Goal: Task Accomplishment & Management: Manage account settings

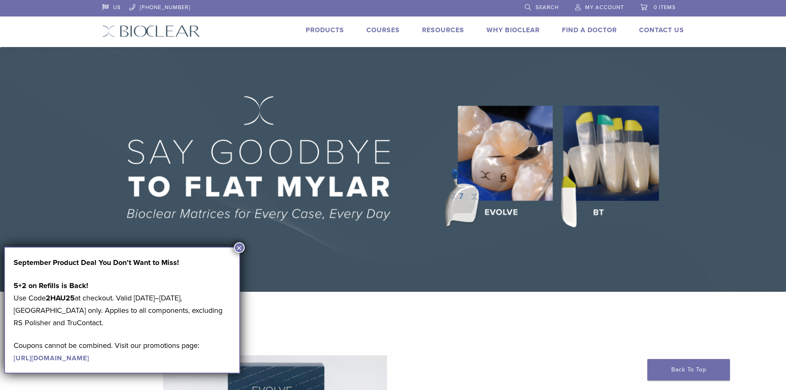
click at [241, 248] on button "×" at bounding box center [239, 247] width 11 height 11
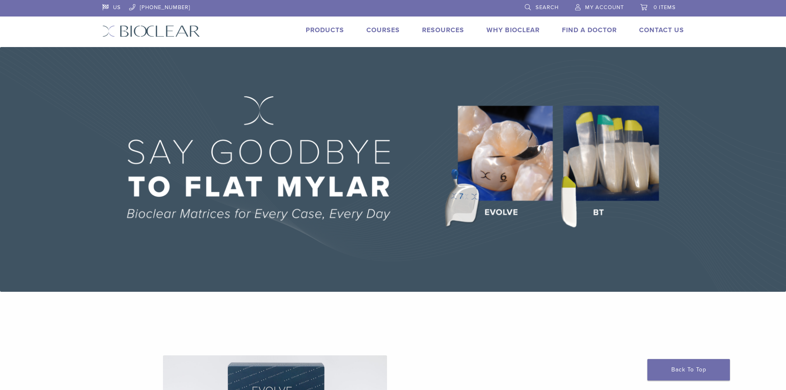
click at [606, 9] on span "My Account" at bounding box center [604, 7] width 39 height 7
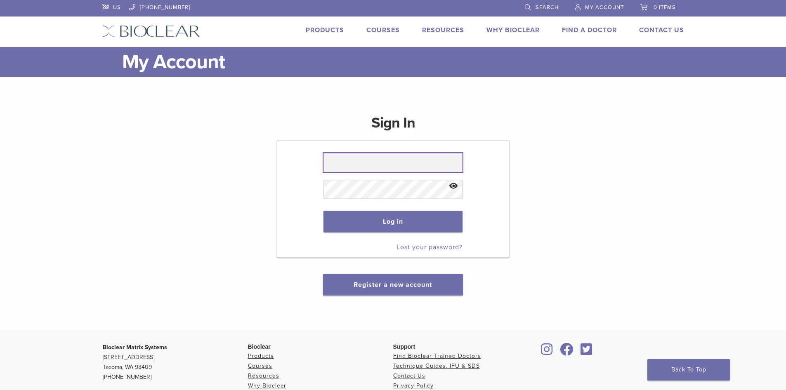
click at [432, 171] on input "text" at bounding box center [392, 162] width 139 height 19
type input "**********"
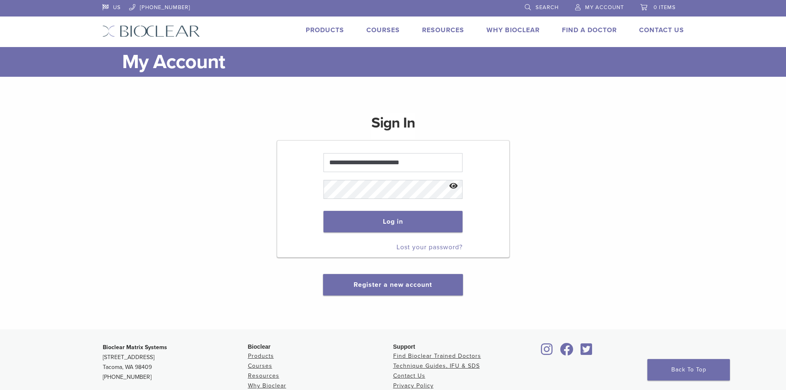
click at [452, 187] on button "Show password" at bounding box center [454, 186] width 18 height 21
click at [415, 224] on button "Log in" at bounding box center [392, 221] width 139 height 21
